Goal: Transaction & Acquisition: Purchase product/service

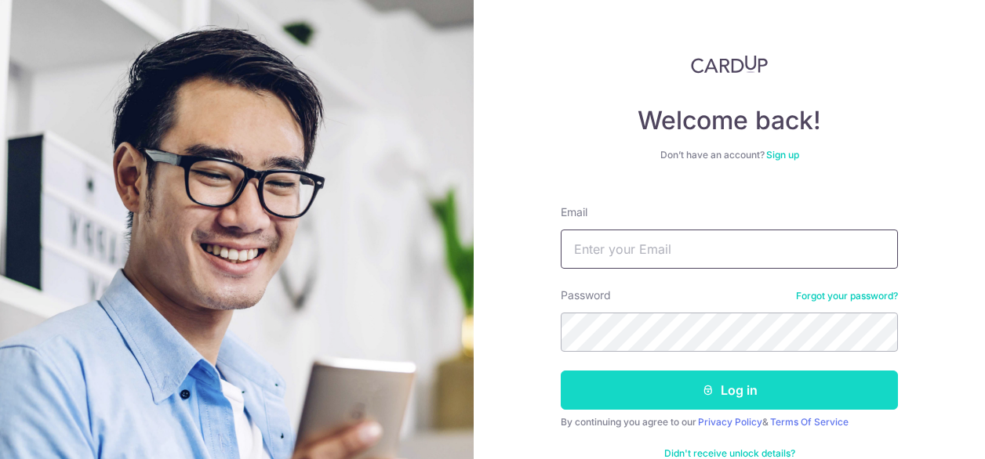
type input "[EMAIL_ADDRESS][DOMAIN_NAME]"
click at [684, 395] on button "Log in" at bounding box center [729, 390] width 337 height 39
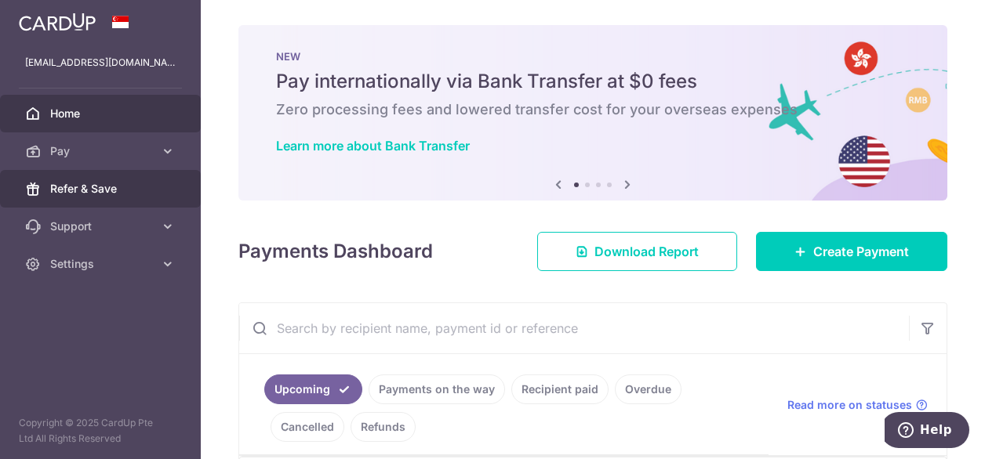
click at [74, 187] on span "Refer & Save" at bounding box center [101, 189] width 103 height 16
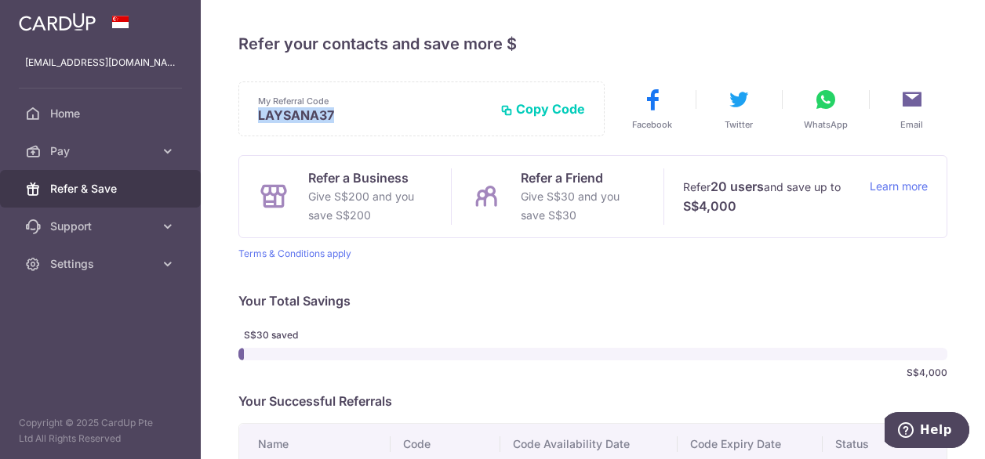
drag, startPoint x: 339, startPoint y: 110, endPoint x: 230, endPoint y: 109, distance: 109.0
click at [230, 109] on div "× Invite your friends via email To Send Invitations Sample From CardUp Subject …" at bounding box center [593, 229] width 784 height 459
copy p "LAYSANA37"
click at [840, 104] on button "WhatsApp" at bounding box center [825, 109] width 93 height 44
click at [899, 103] on icon at bounding box center [911, 99] width 25 height 25
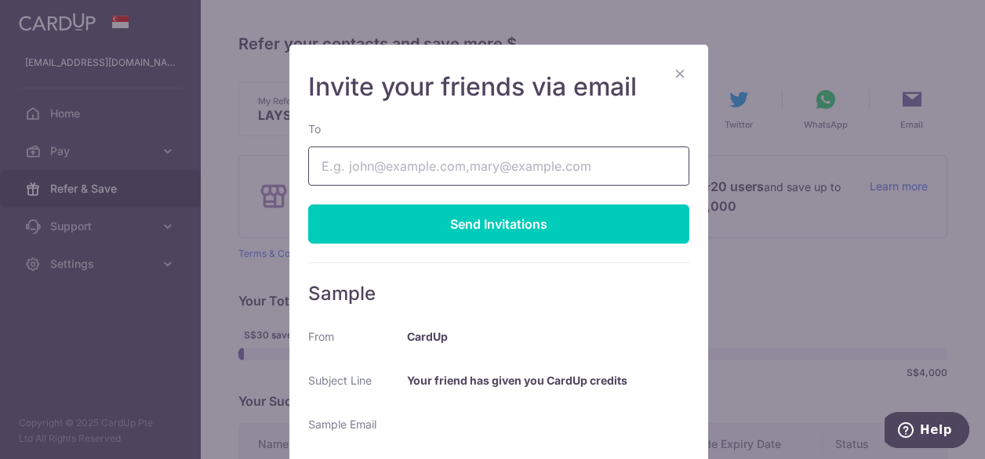
click at [474, 169] on input "To" at bounding box center [498, 166] width 381 height 39
type input "anglaysan@gmail.com"
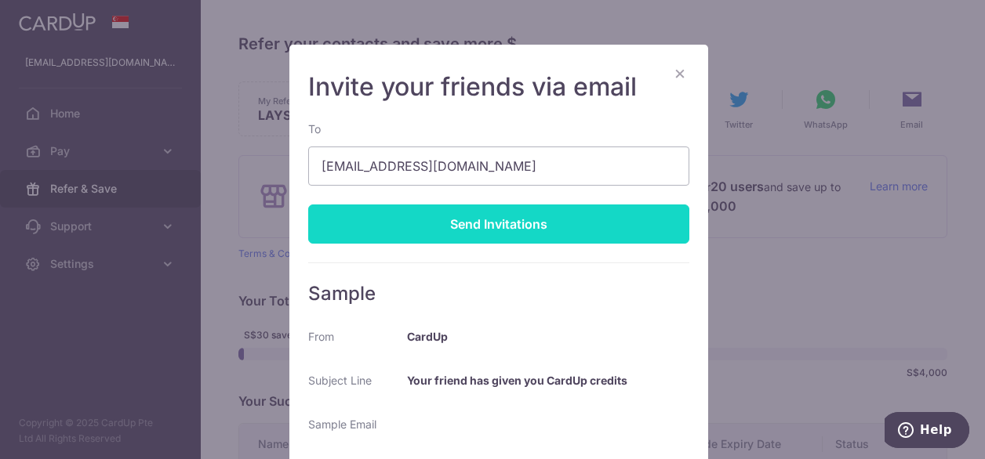
click at [525, 222] on div "Send Invitations" at bounding box center [498, 224] width 381 height 39
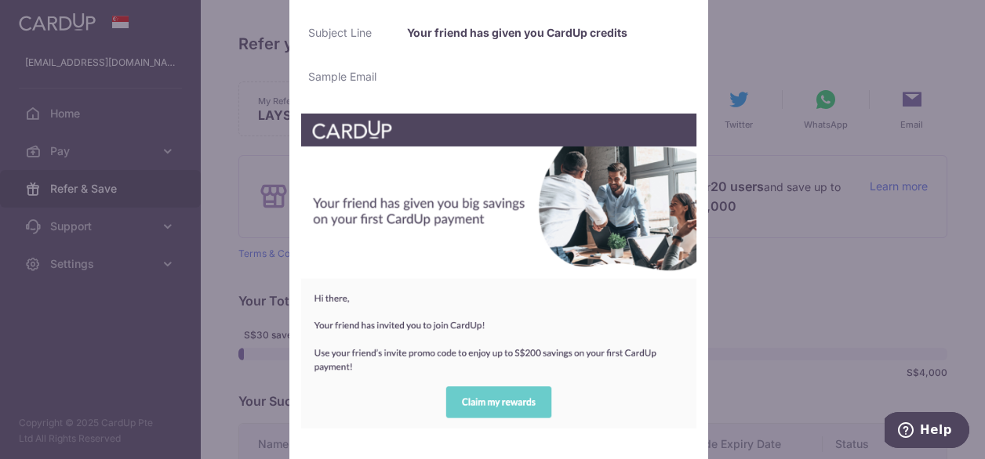
scroll to position [442, 0]
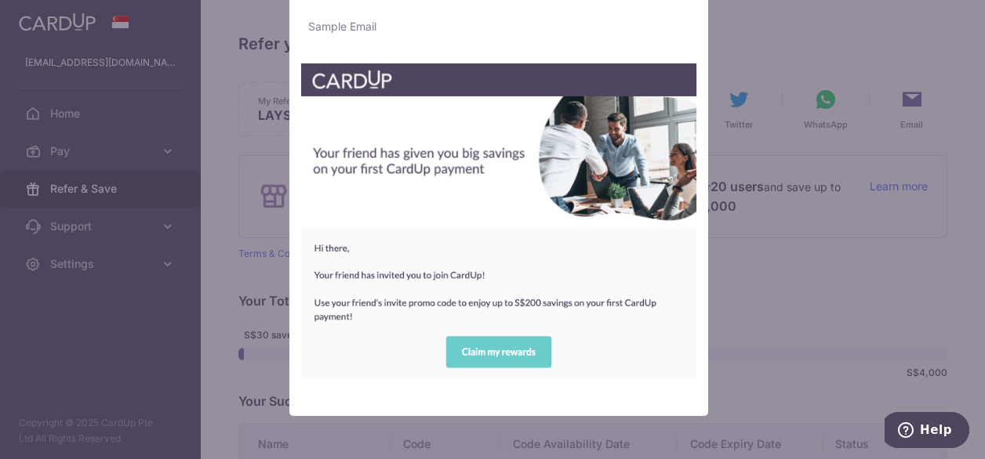
click at [583, 332] on img at bounding box center [498, 221] width 397 height 316
click at [502, 358] on img at bounding box center [498, 221] width 397 height 316
click at [467, 358] on img at bounding box center [498, 221] width 397 height 316
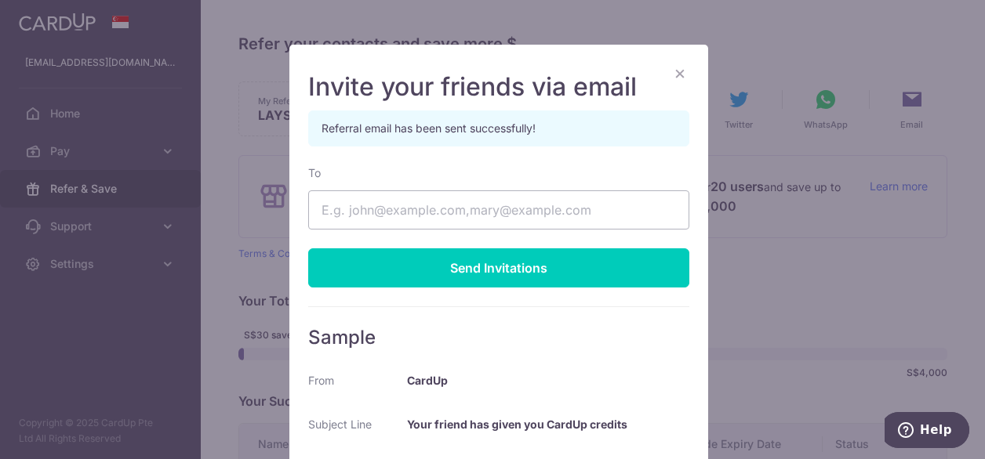
click at [670, 68] on button "×" at bounding box center [679, 73] width 19 height 19
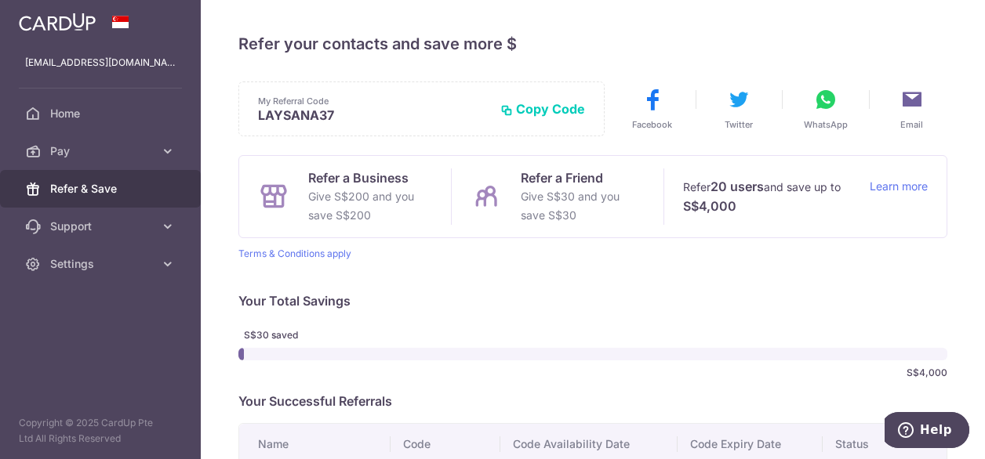
click at [88, 197] on link "Refer & Save" at bounding box center [100, 189] width 201 height 38
click at [594, 260] on p "Terms & Conditions apply" at bounding box center [592, 254] width 709 height 13
drag, startPoint x: 516, startPoint y: 197, endPoint x: 610, endPoint y: 201, distance: 94.2
click at [609, 201] on div "Refer a Friend Give S$30 and you save S$30" at bounding box center [557, 197] width 212 height 56
drag, startPoint x: 610, startPoint y: 201, endPoint x: 616, endPoint y: 278, distance: 76.3
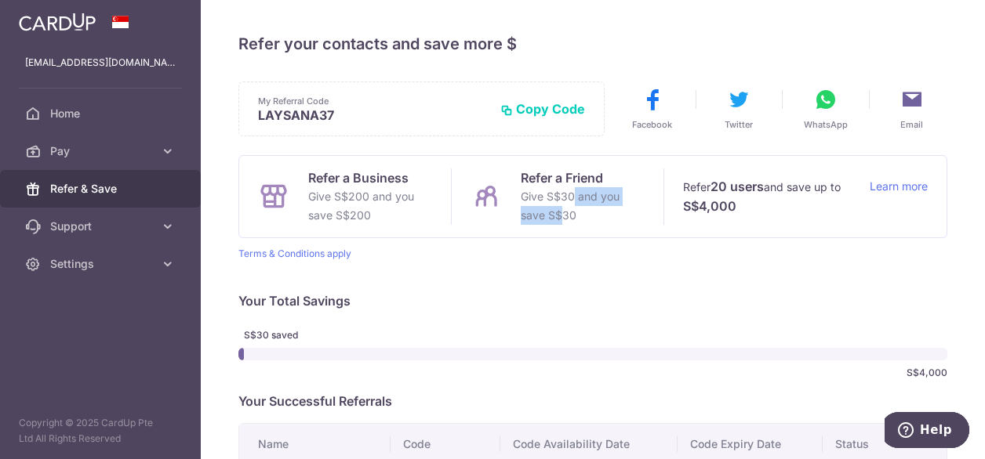
click at [616, 278] on div "My Referral Code LAYSANA37 Copy Code Copied Facebook Twitter WhatsApp Email Ref…" at bounding box center [592, 298] width 709 height 432
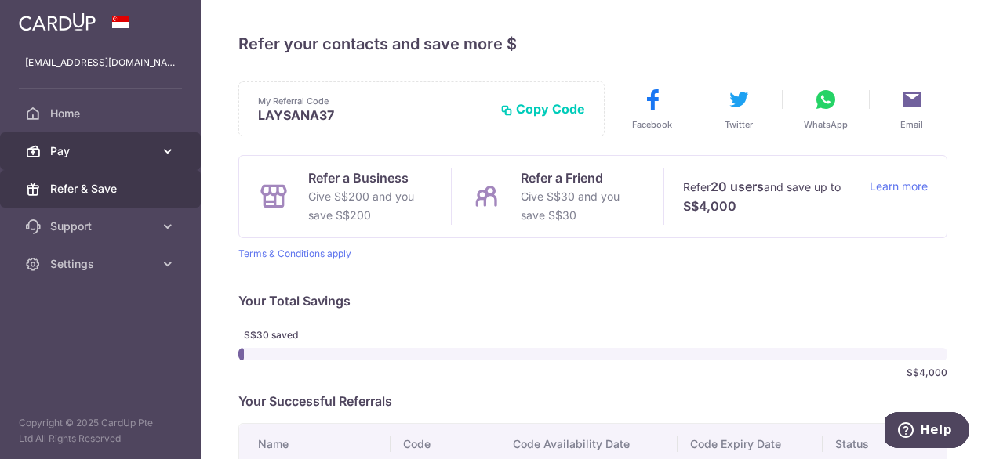
click at [80, 159] on link "Pay" at bounding box center [100, 151] width 201 height 38
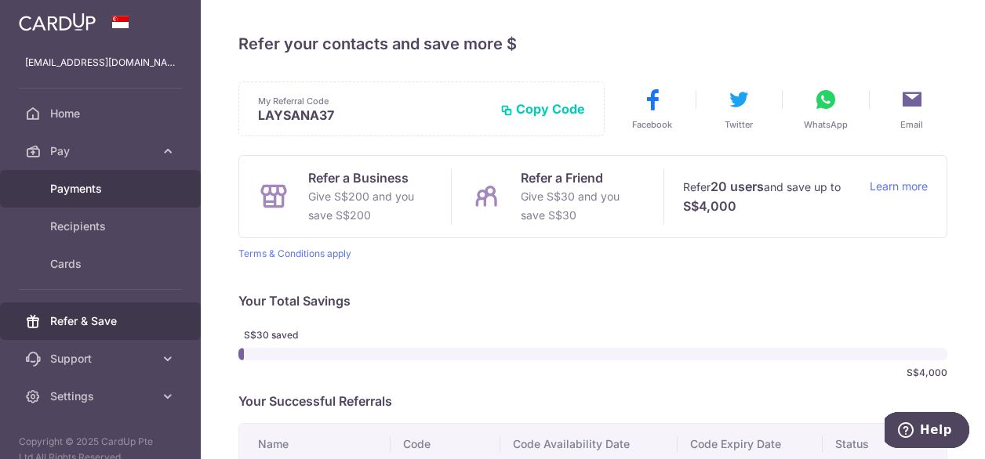
click at [107, 190] on span "Payments" at bounding box center [101, 189] width 103 height 16
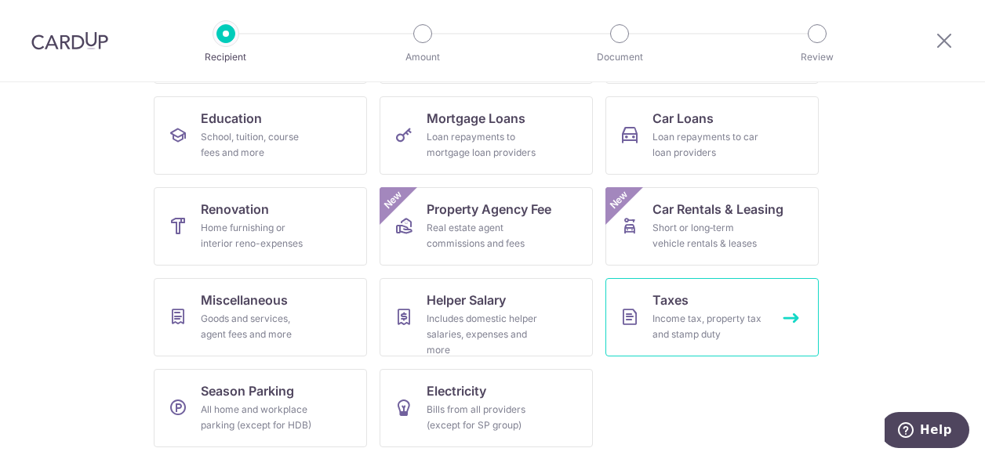
scroll to position [6, 0]
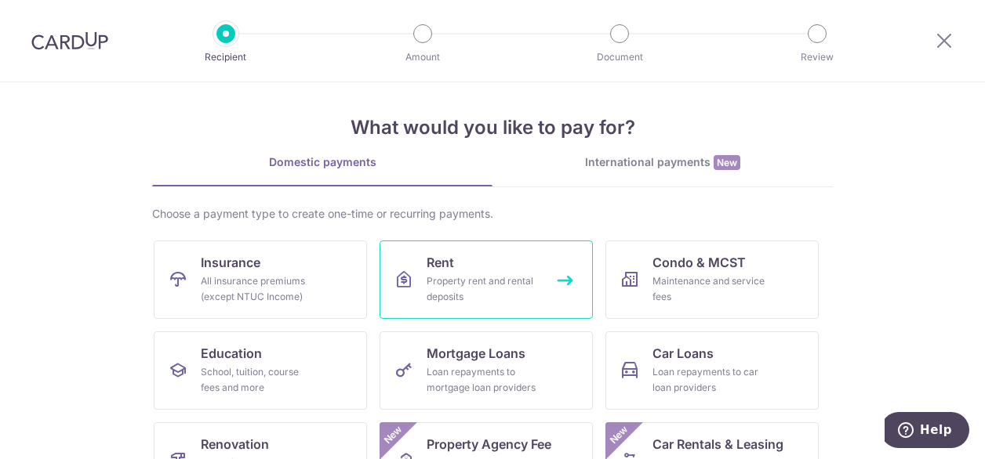
click at [491, 283] on div "Property rent and rental deposits" at bounding box center [483, 289] width 113 height 31
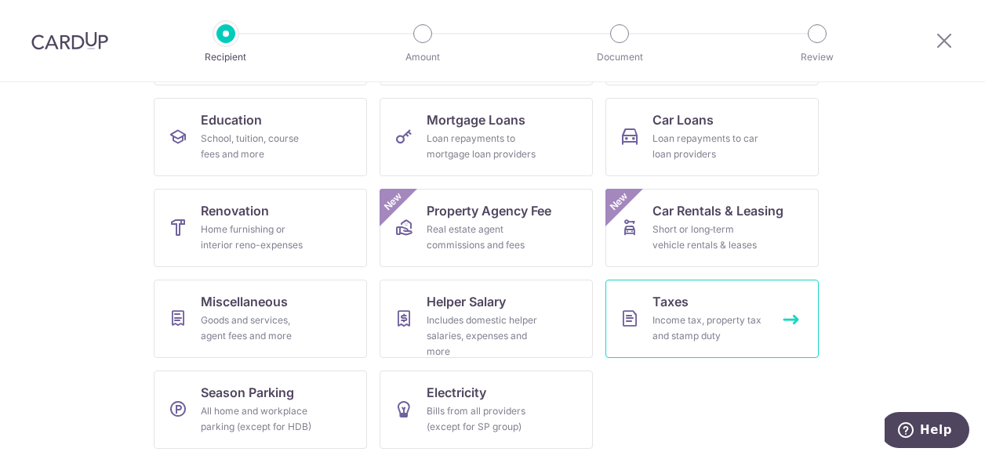
scroll to position [241, 0]
click at [779, 319] on link "Taxes Income tax, property tax and stamp duty" at bounding box center [711, 317] width 213 height 78
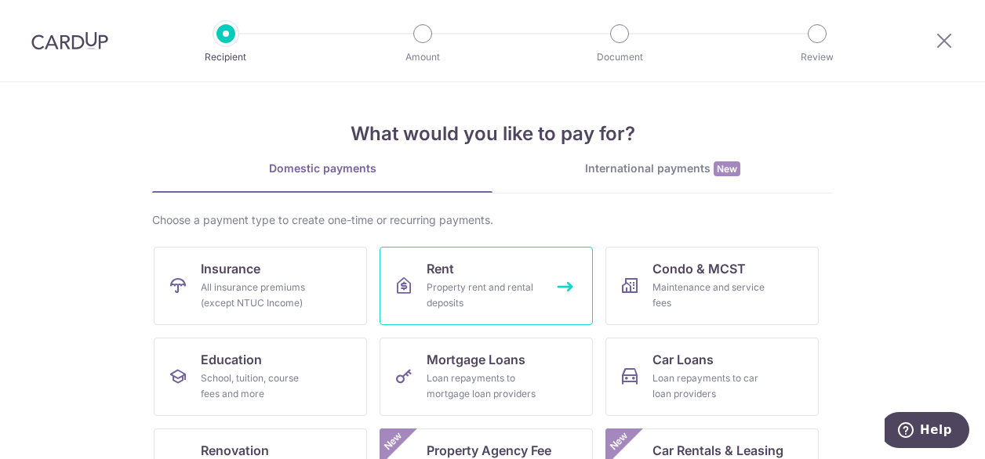
click at [453, 297] on div "Property rent and rental deposits" at bounding box center [483, 295] width 113 height 31
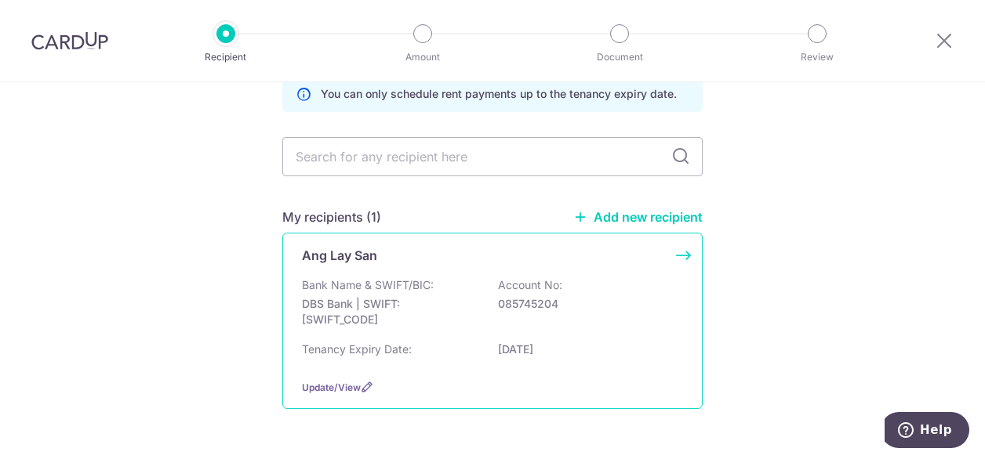
scroll to position [125, 0]
